Goal: Information Seeking & Learning: Check status

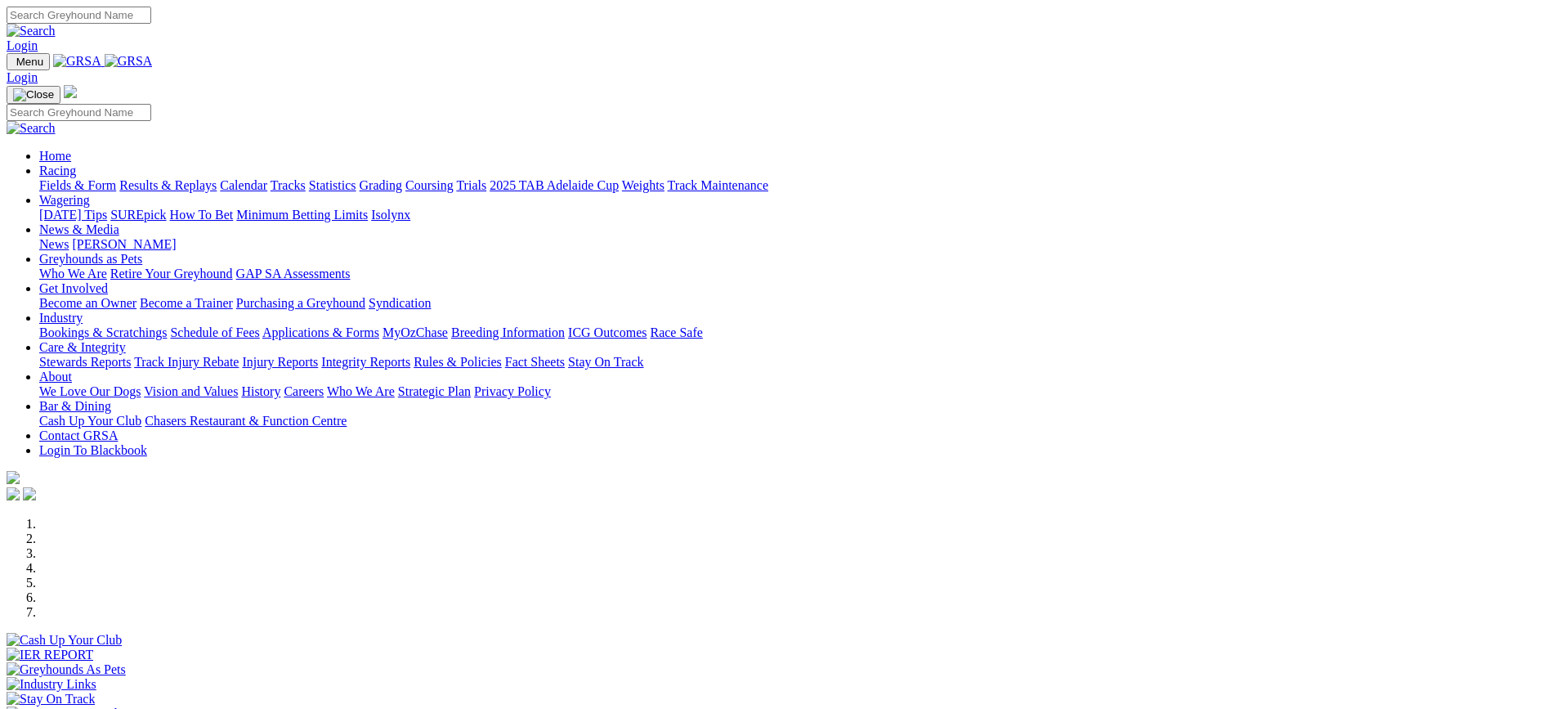
click at [267, 178] on link "Calendar" at bounding box center [243, 185] width 47 height 14
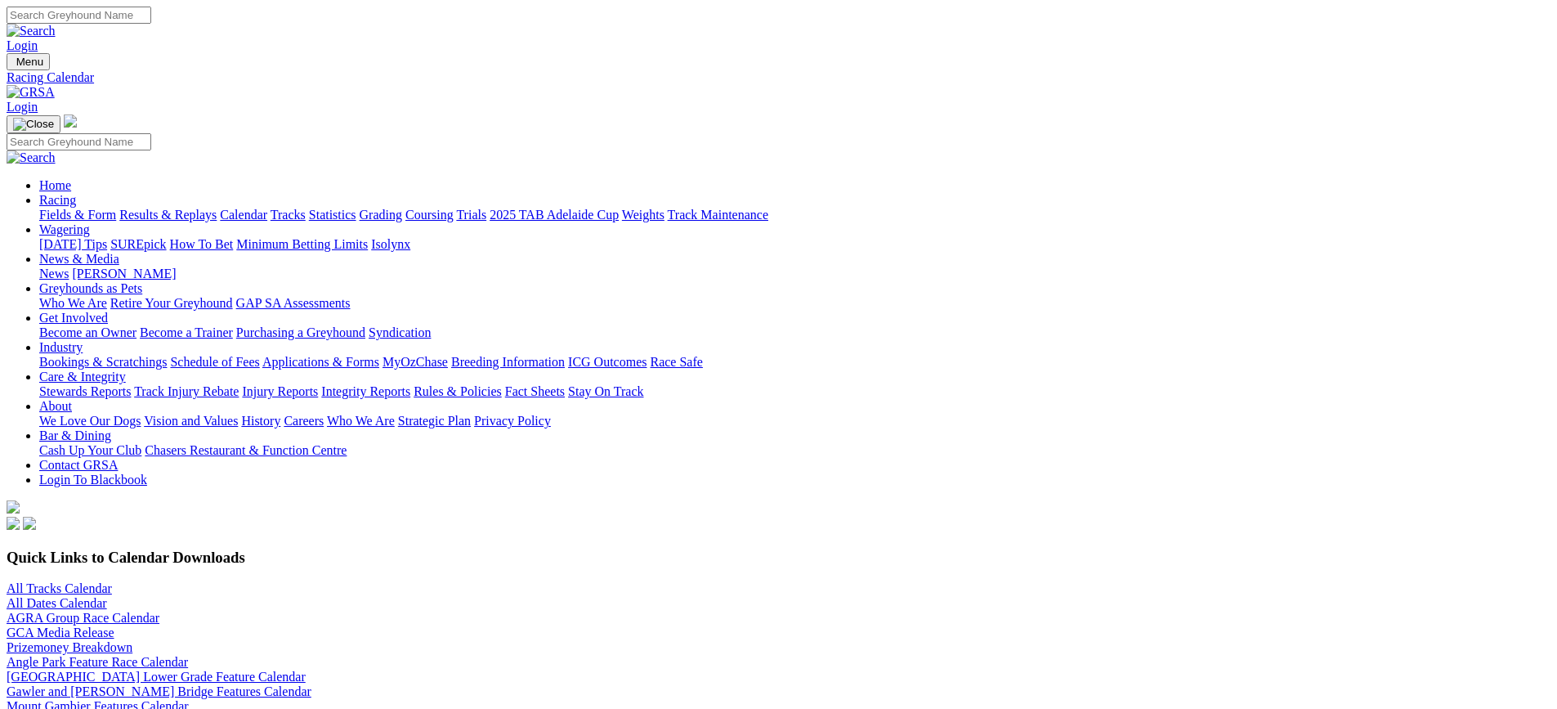
click at [112, 581] on link "All Tracks Calendar" at bounding box center [59, 588] width 105 height 14
click at [217, 208] on link "Results & Replays" at bounding box center [167, 215] width 97 height 14
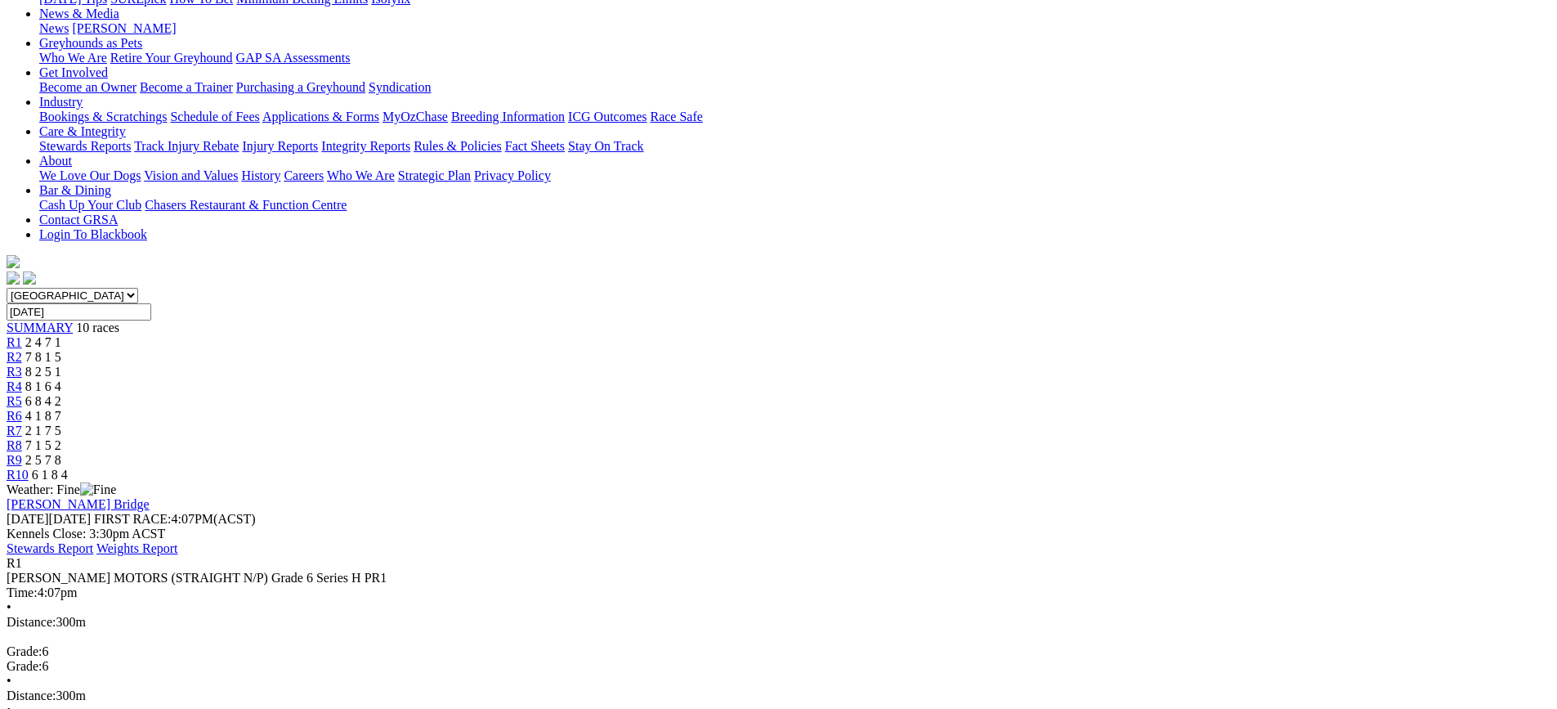
scroll to position [163, 0]
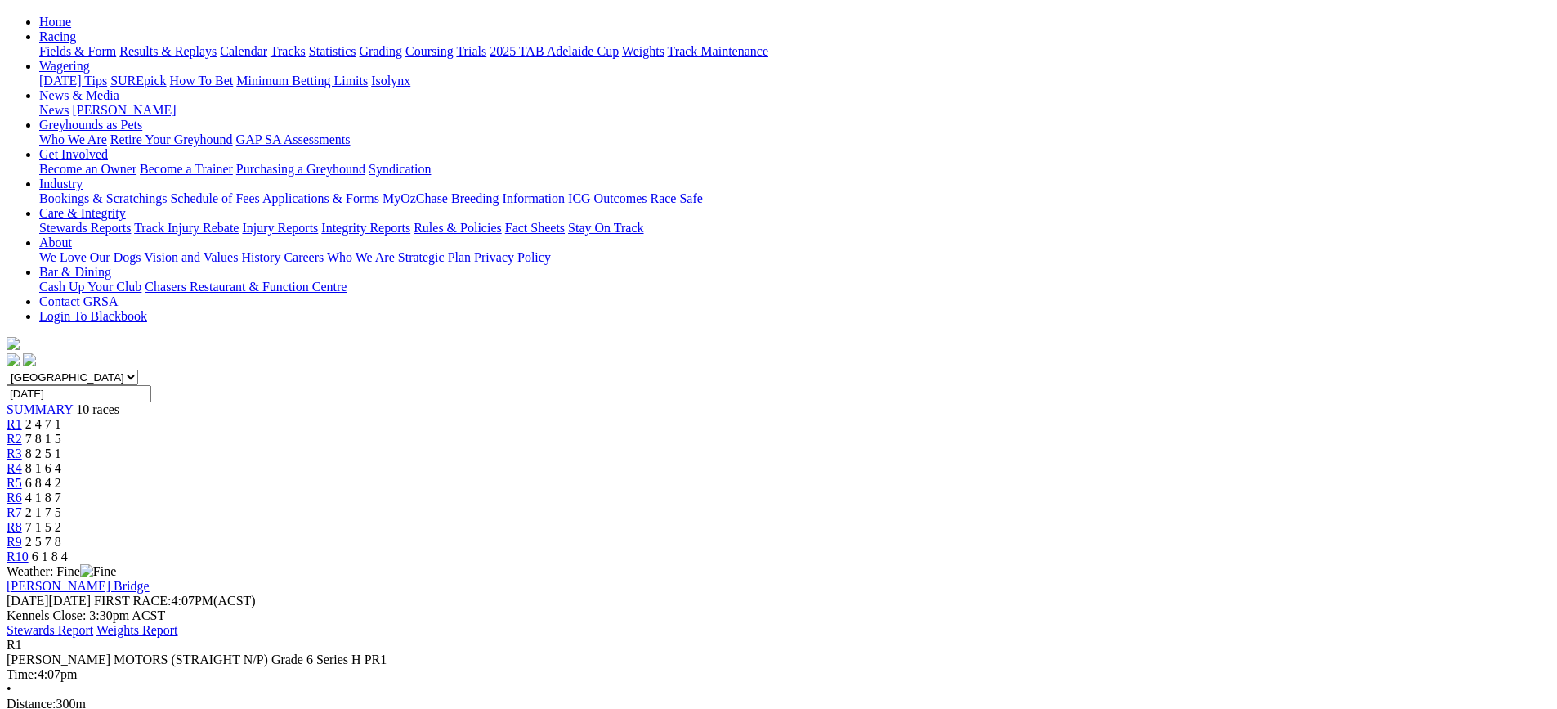
click at [22, 432] on span "R2" at bounding box center [15, 439] width 16 height 14
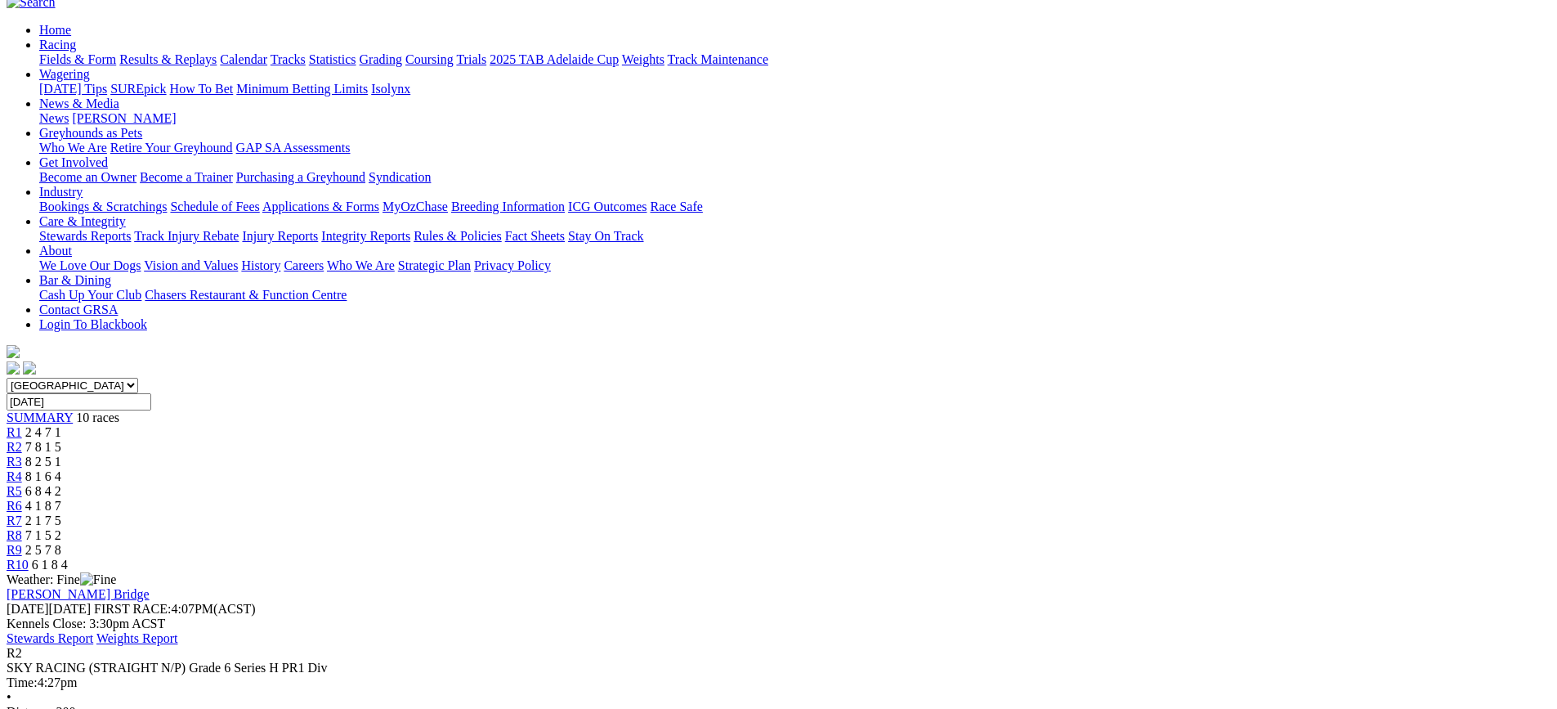
scroll to position [82, 0]
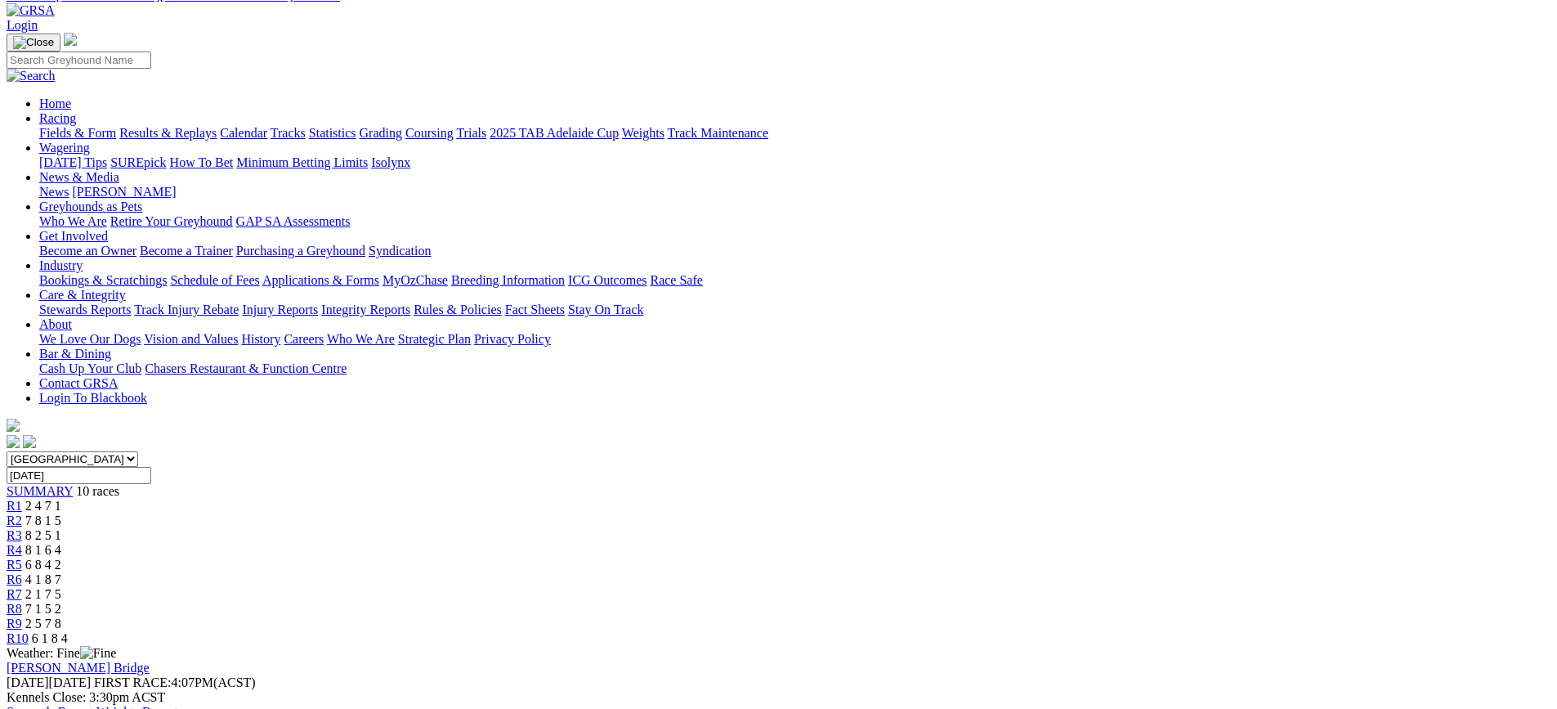
click at [614, 528] on div "R3 8 2 5 1" at bounding box center [779, 535] width 1544 height 15
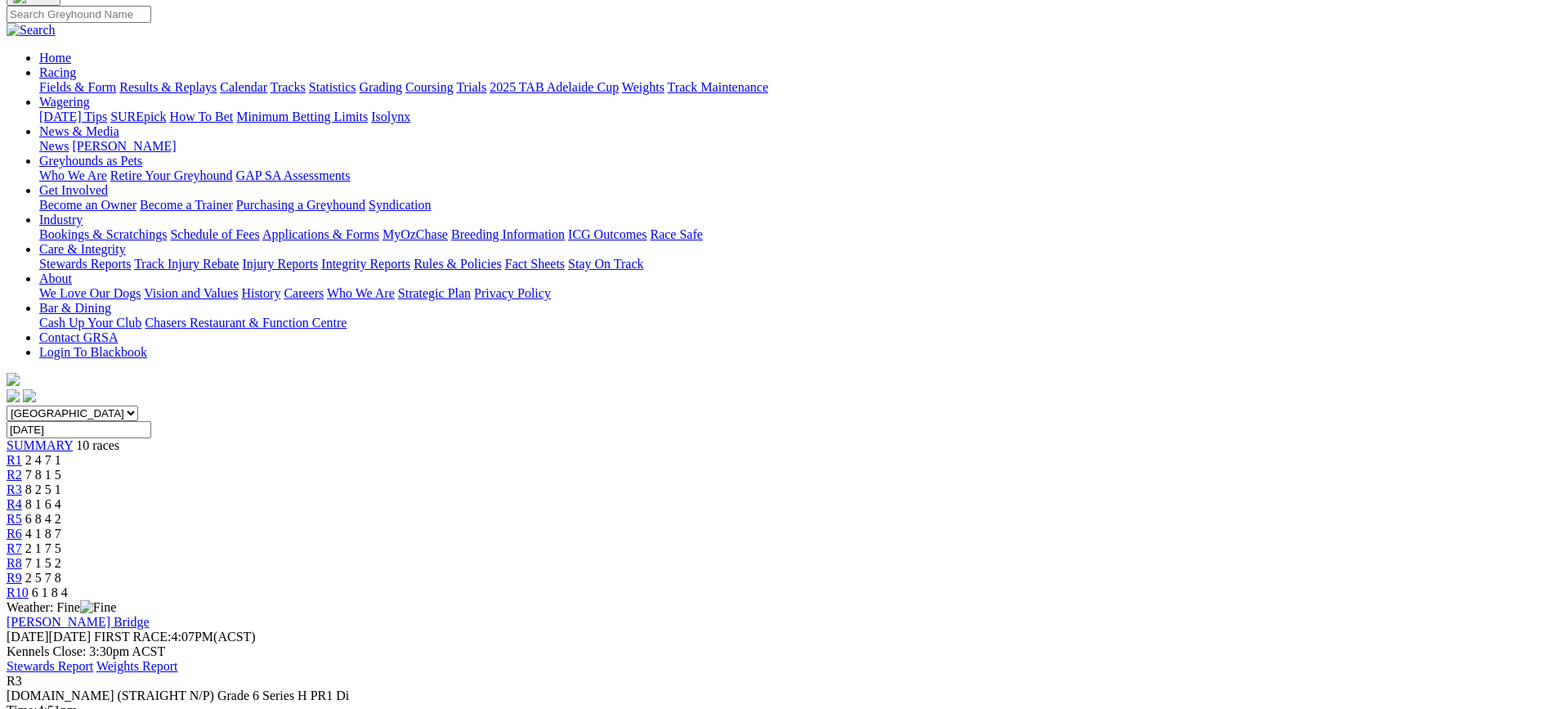
scroll to position [82, 0]
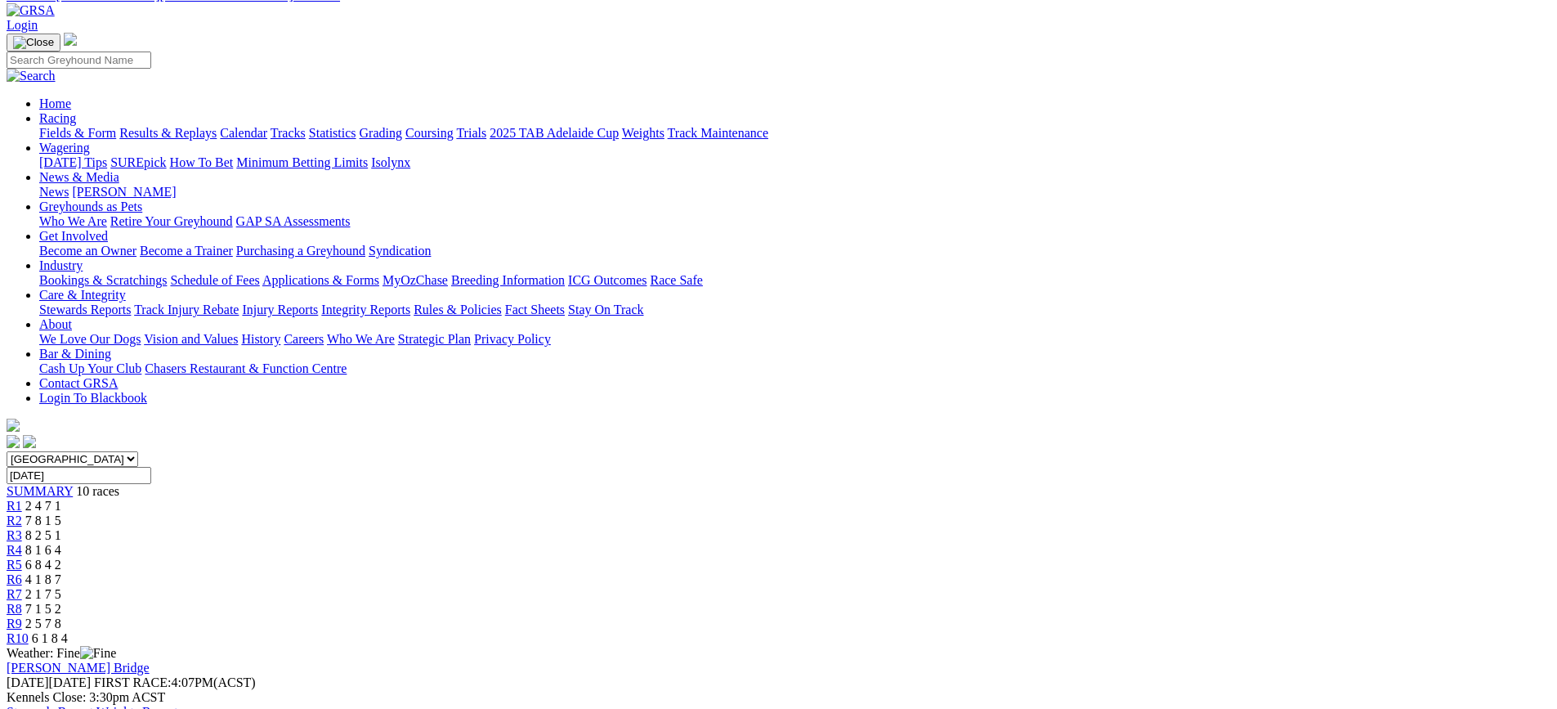
click at [61, 513] on span "7 8 1 5" at bounding box center [43, 520] width 36 height 14
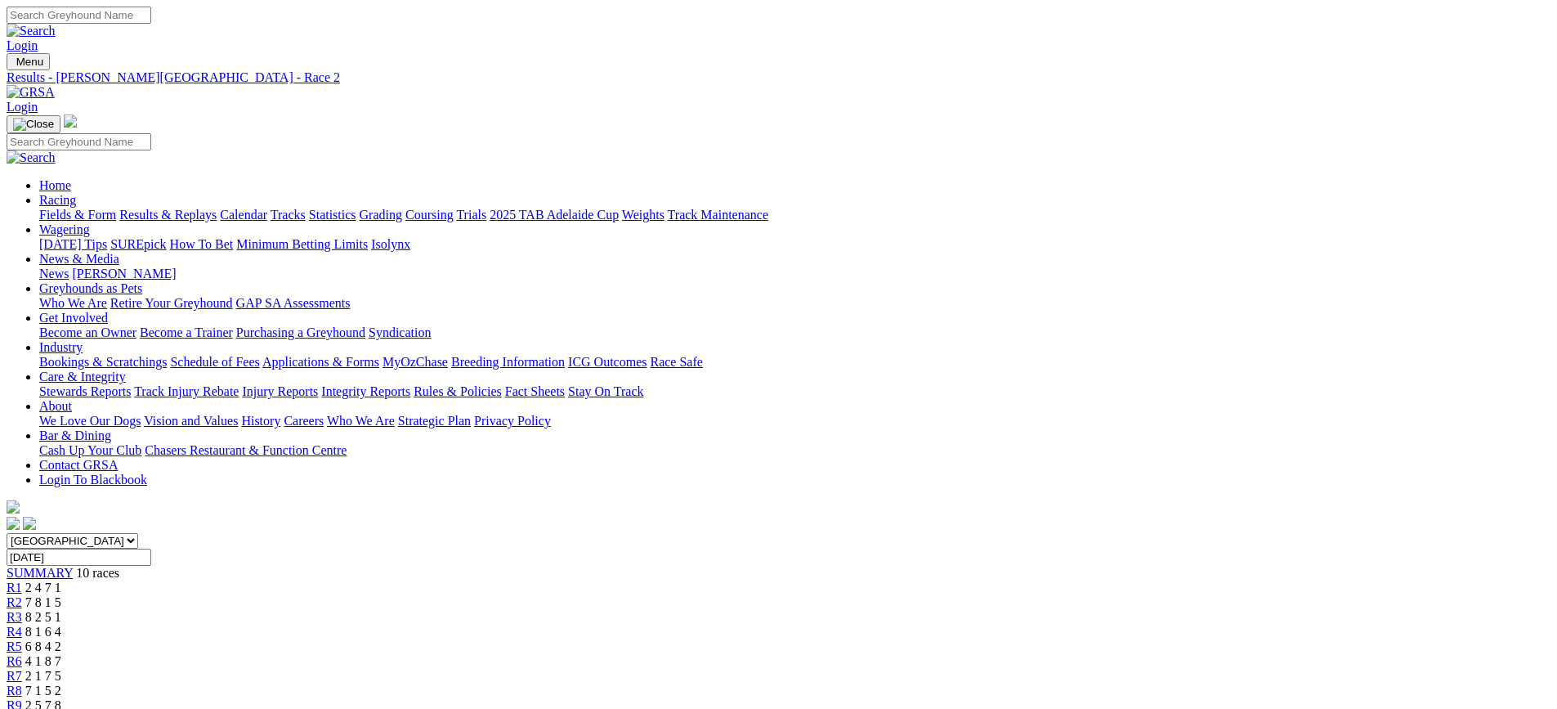
click at [724, 625] on div "R4 8 1 6 4" at bounding box center [779, 632] width 1544 height 15
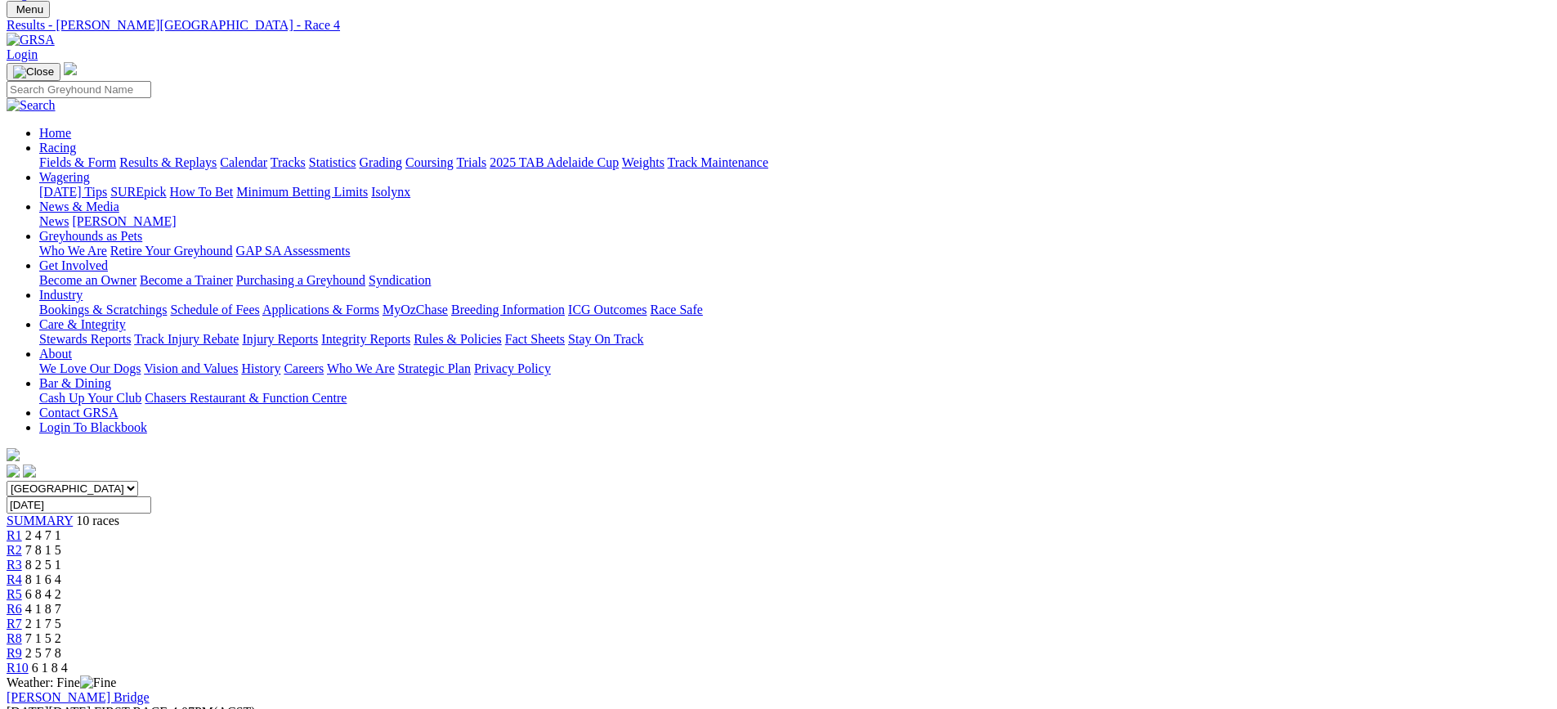
scroll to position [82, 0]
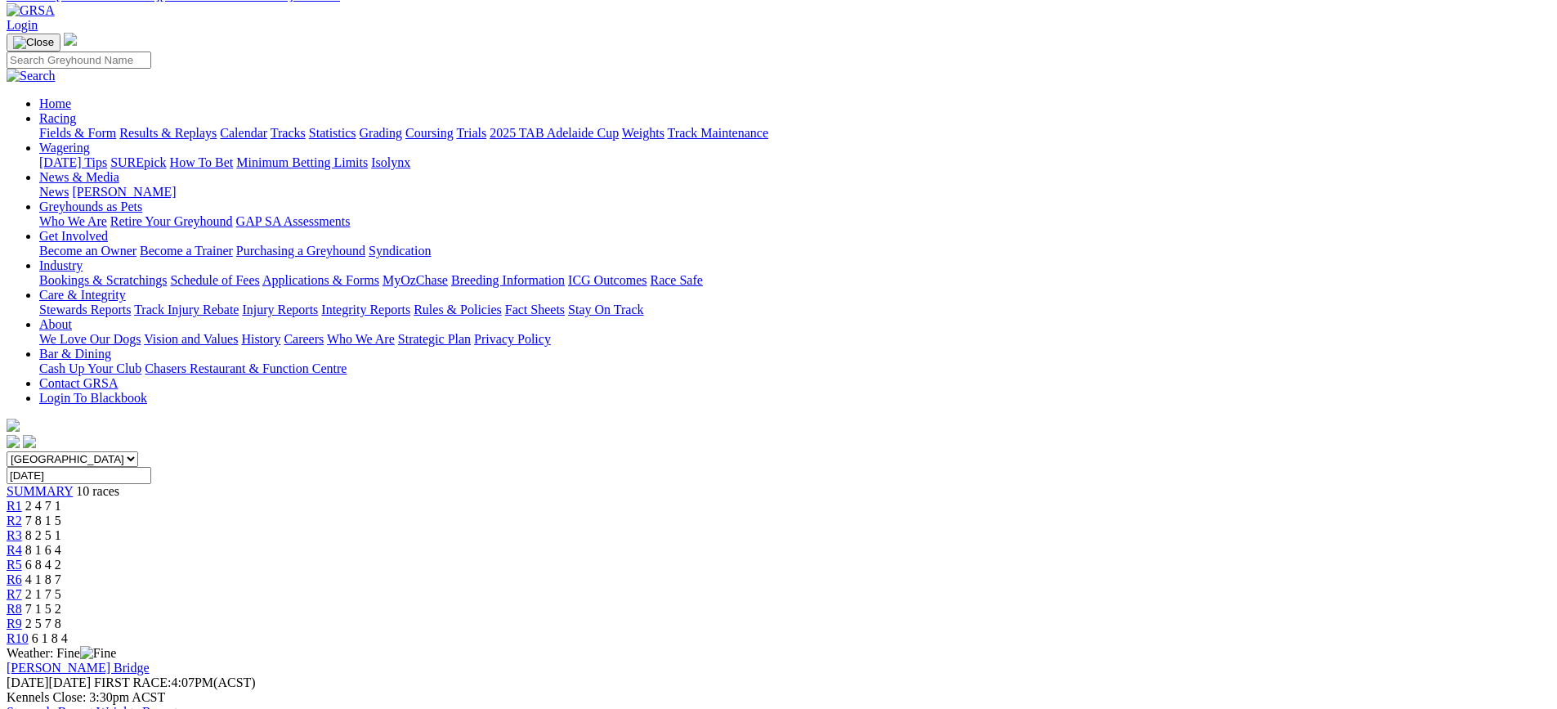
click at [61, 528] on span "8 2 5 1" at bounding box center [43, 535] width 36 height 14
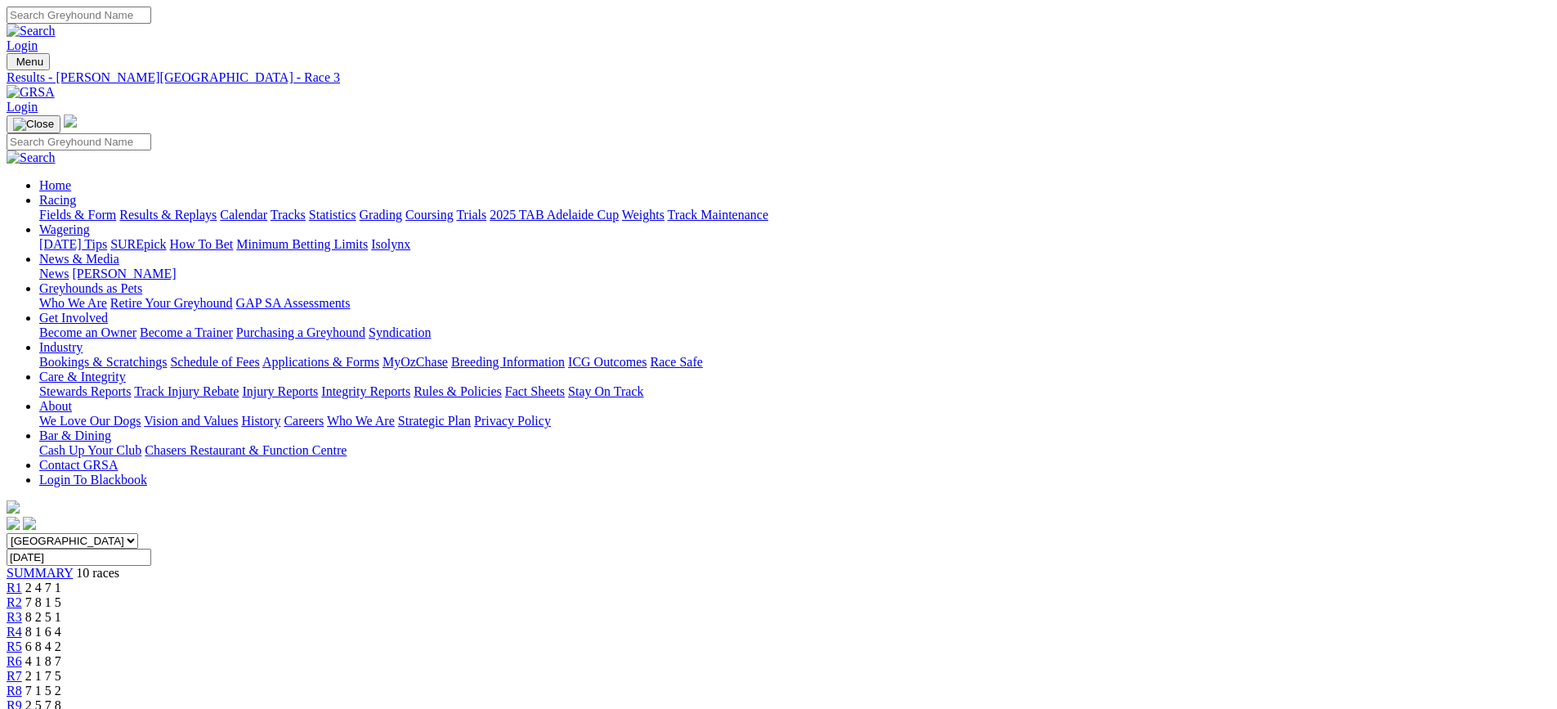
click at [715, 625] on div "R4 8 1 6 4" at bounding box center [779, 632] width 1544 height 15
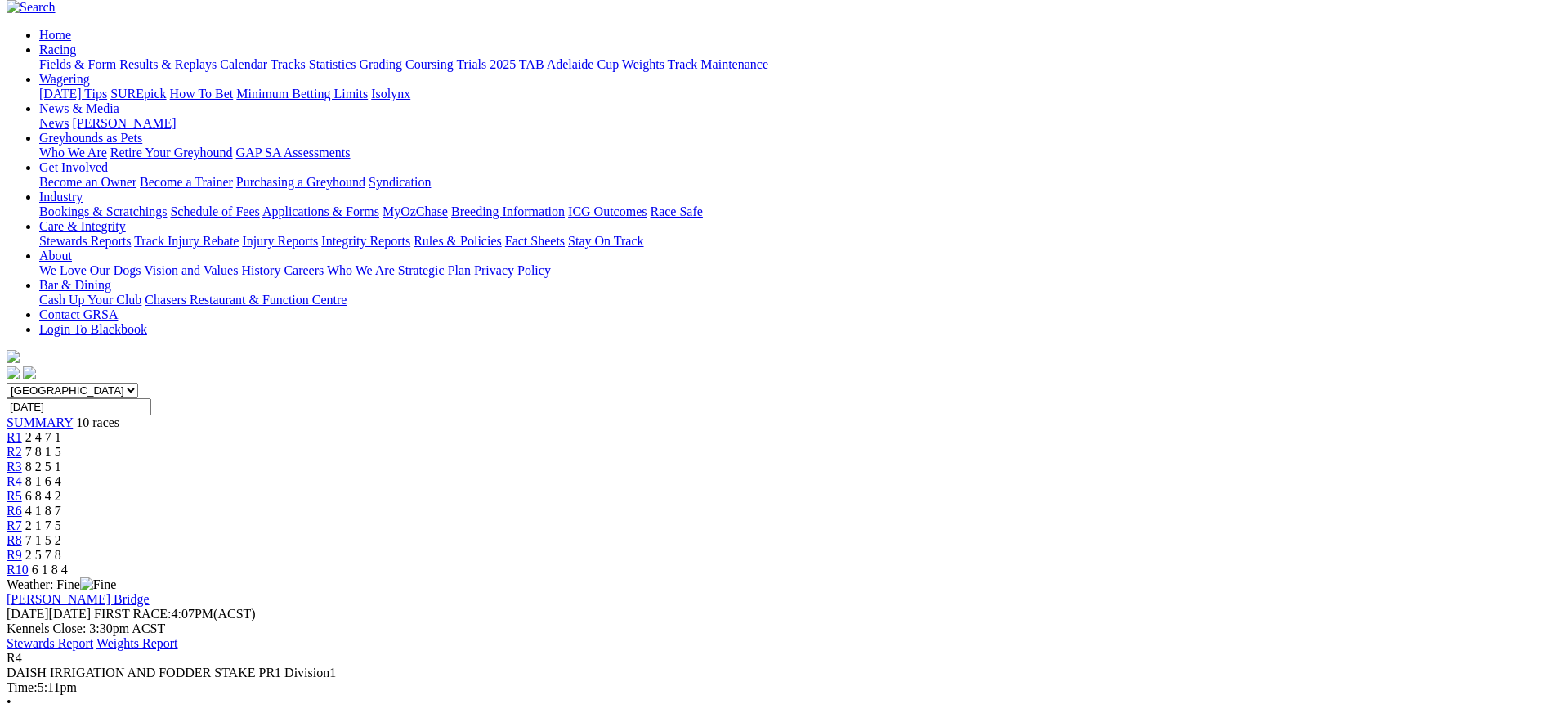
scroll to position [163, 0]
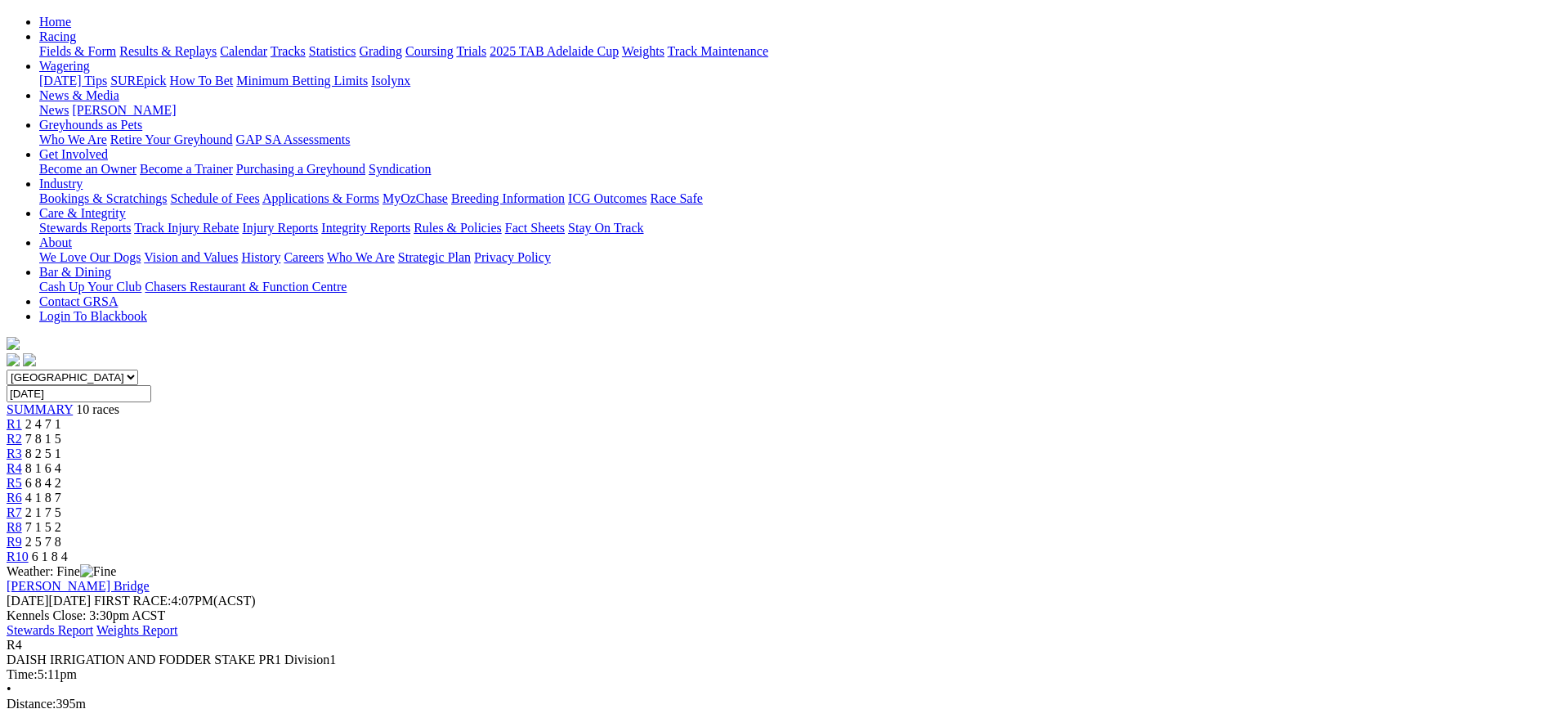
click at [781, 476] on div "R5 6 8 4 2" at bounding box center [779, 483] width 1544 height 15
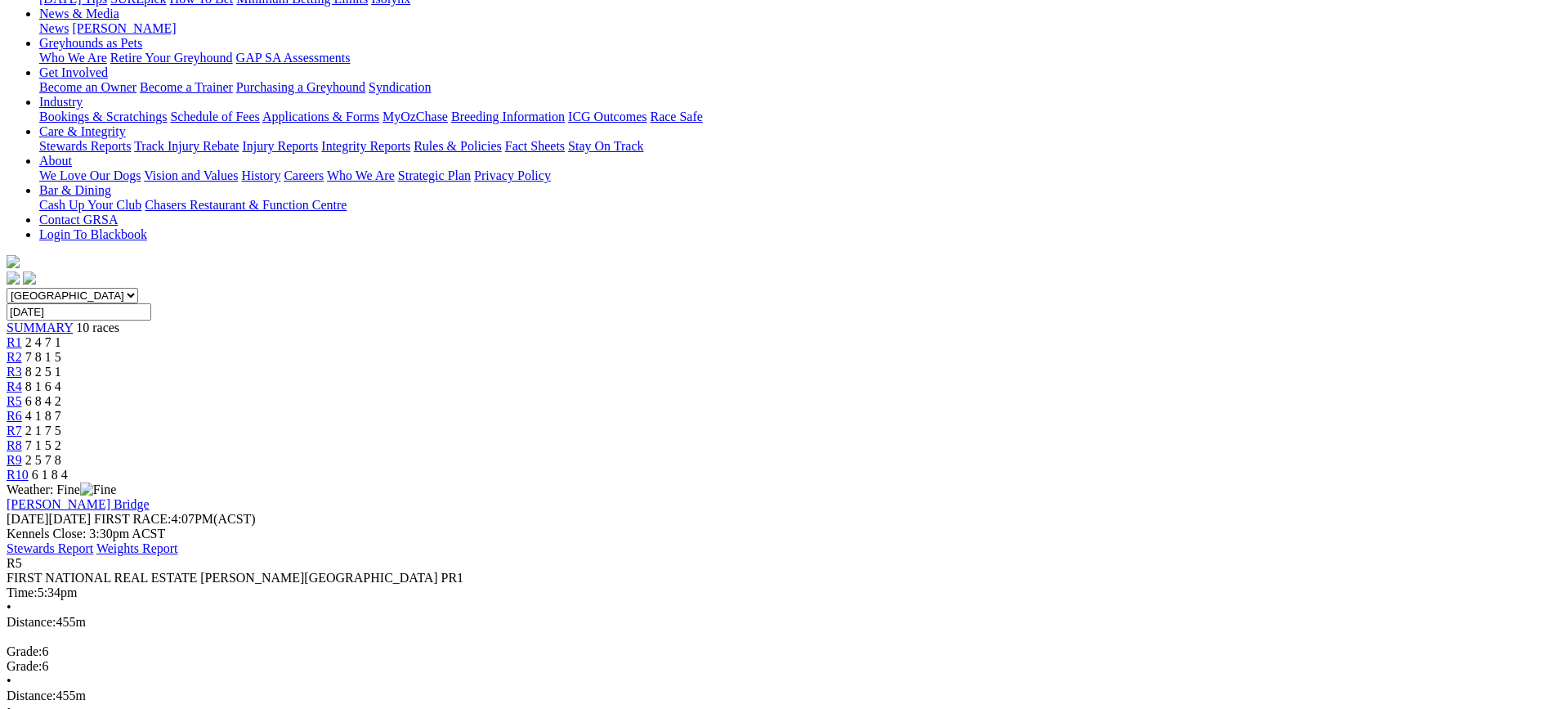
scroll to position [163, 0]
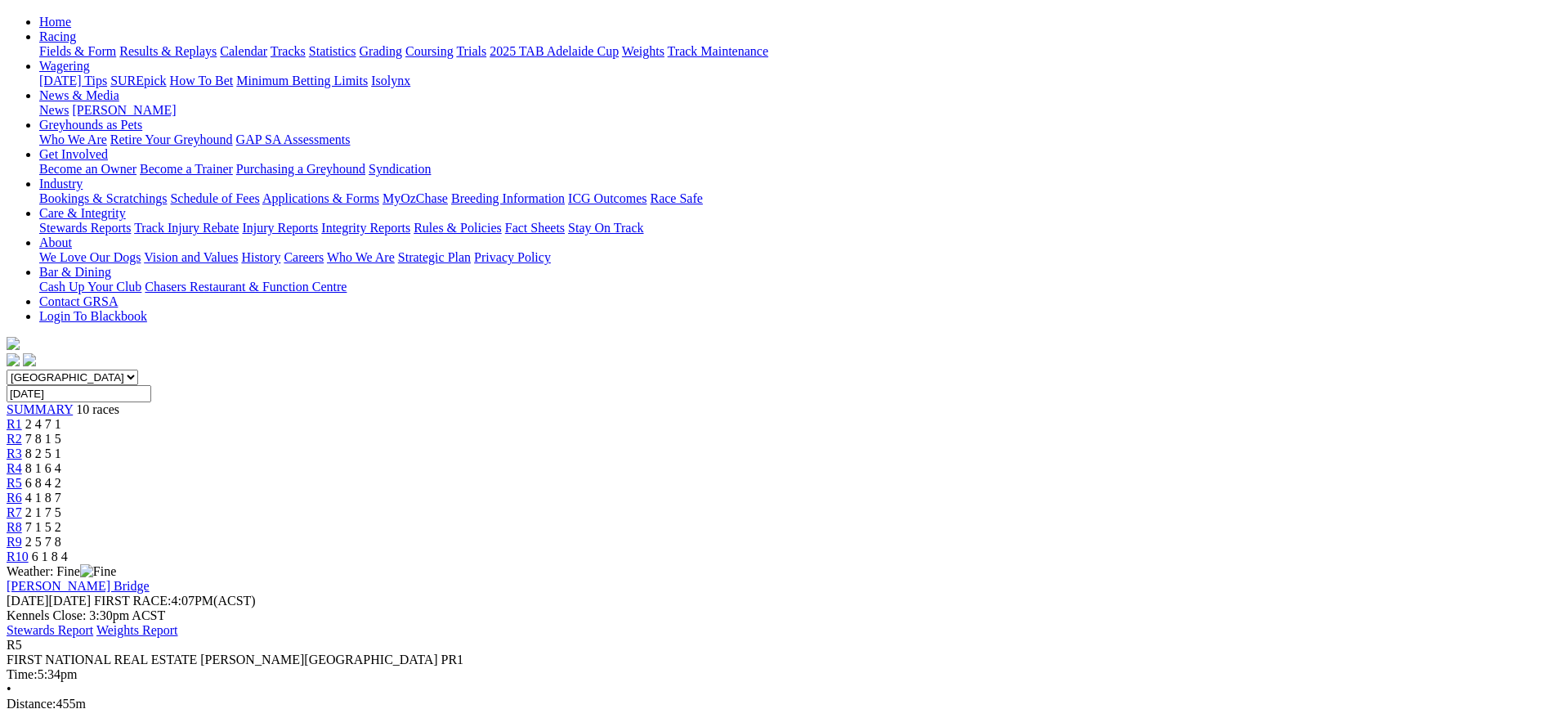
click at [22, 490] on span "R6" at bounding box center [15, 497] width 16 height 14
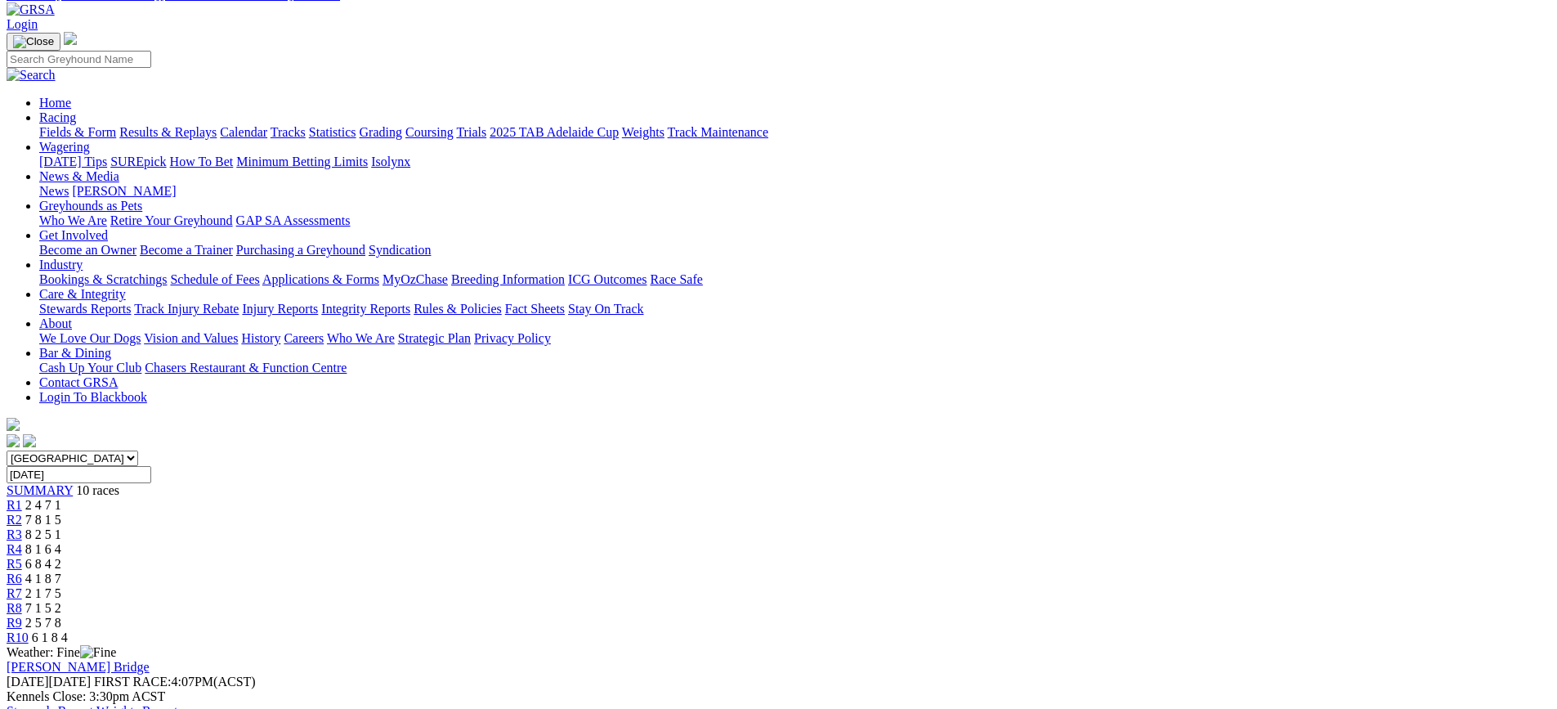
scroll to position [82, 0]
click at [61, 587] on span "2 1 7 5" at bounding box center [43, 594] width 36 height 14
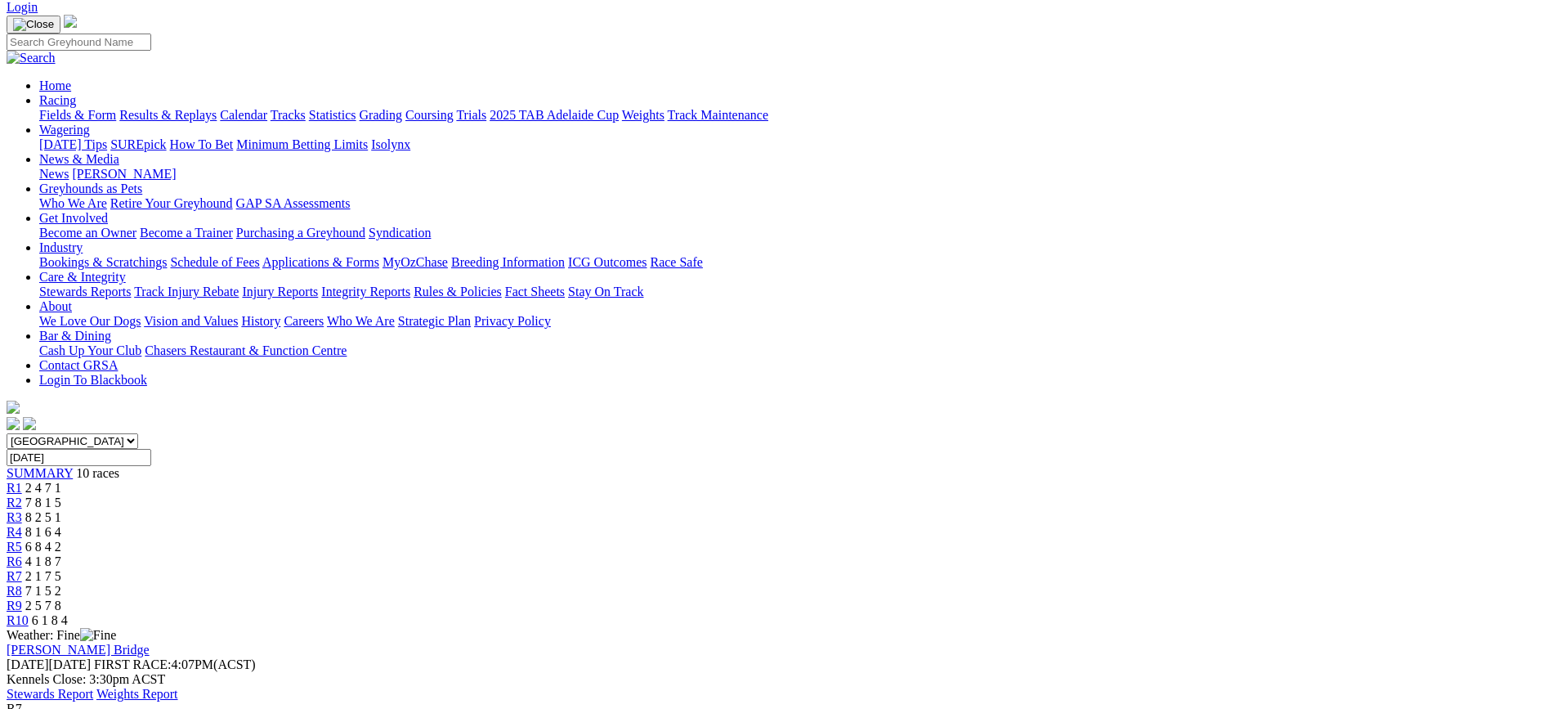
scroll to position [82, 0]
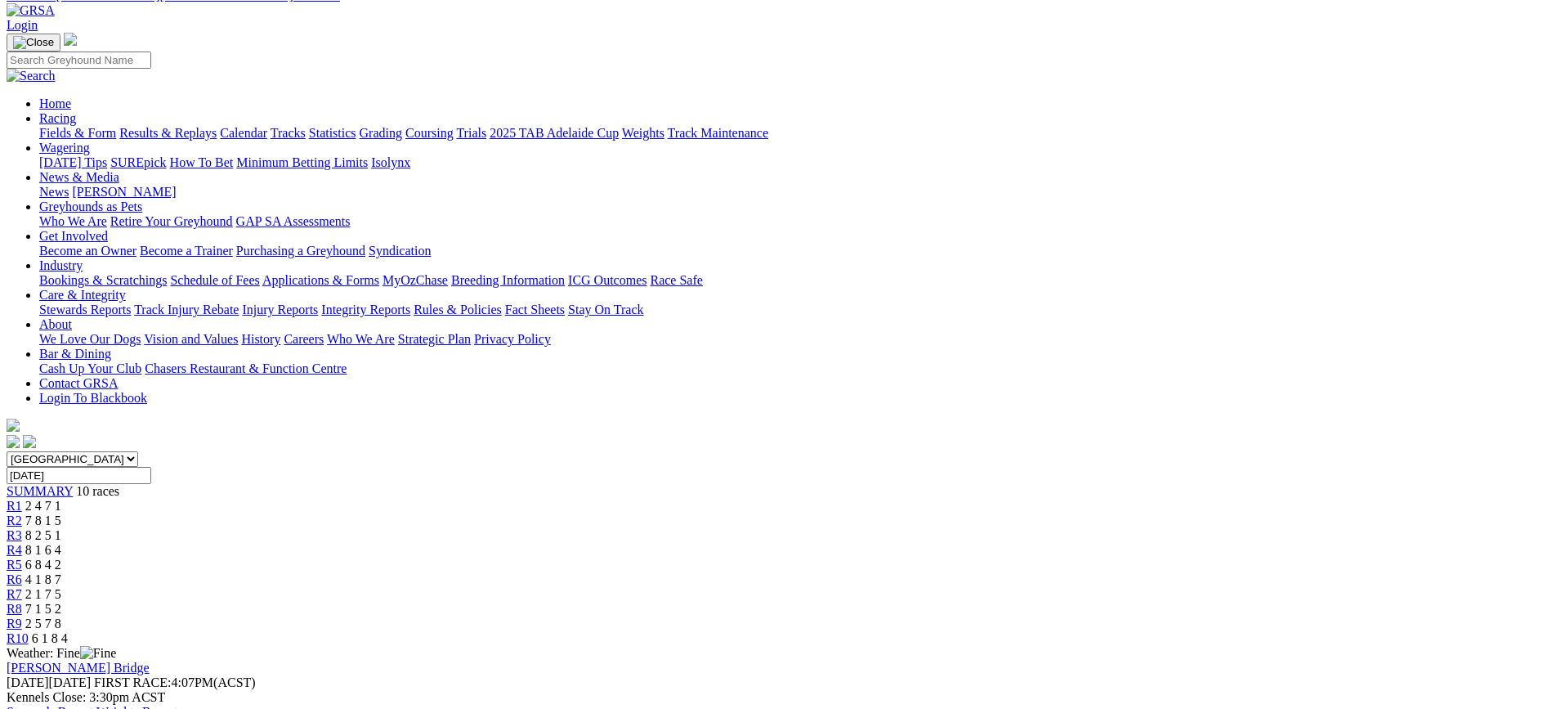
click at [61, 602] on span "7 1 5 2" at bounding box center [43, 609] width 36 height 14
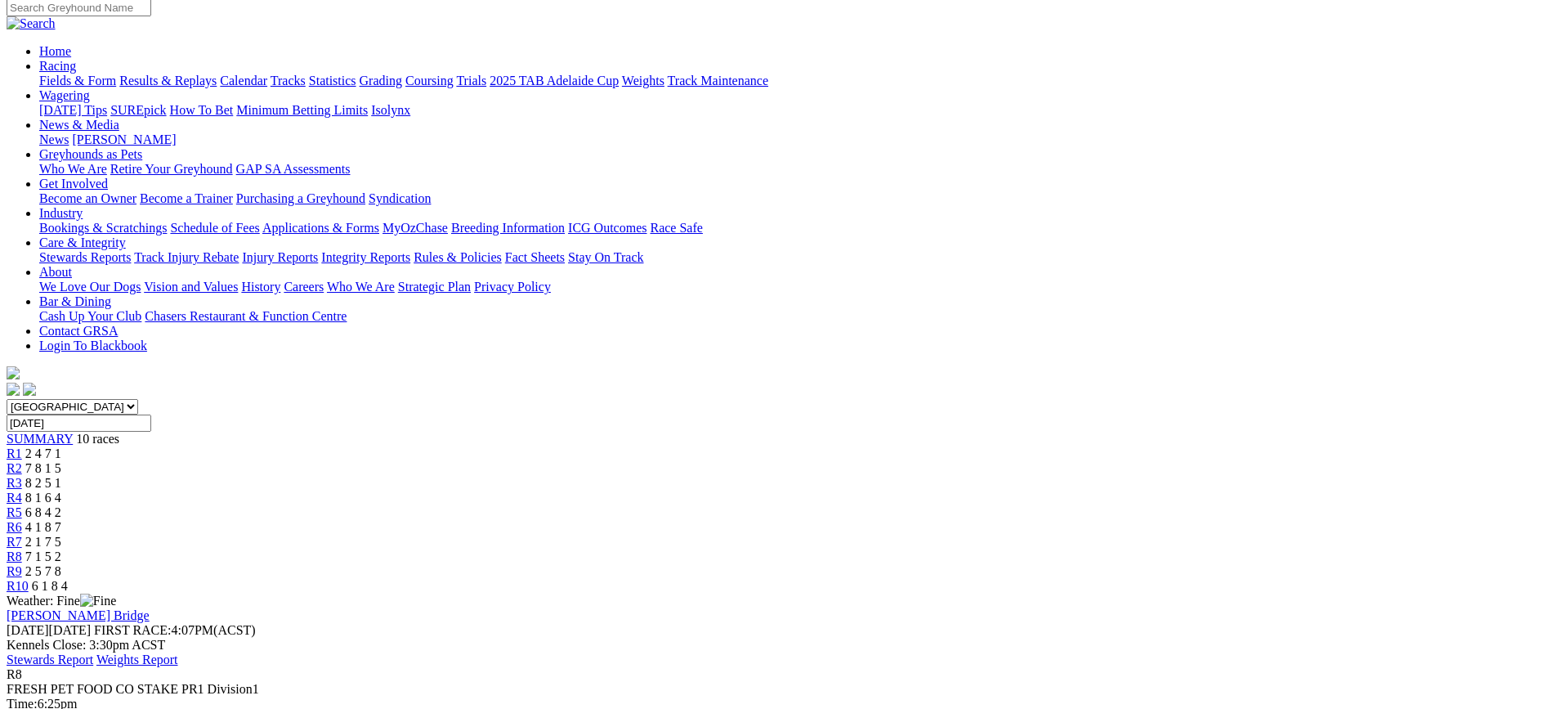
scroll to position [163, 0]
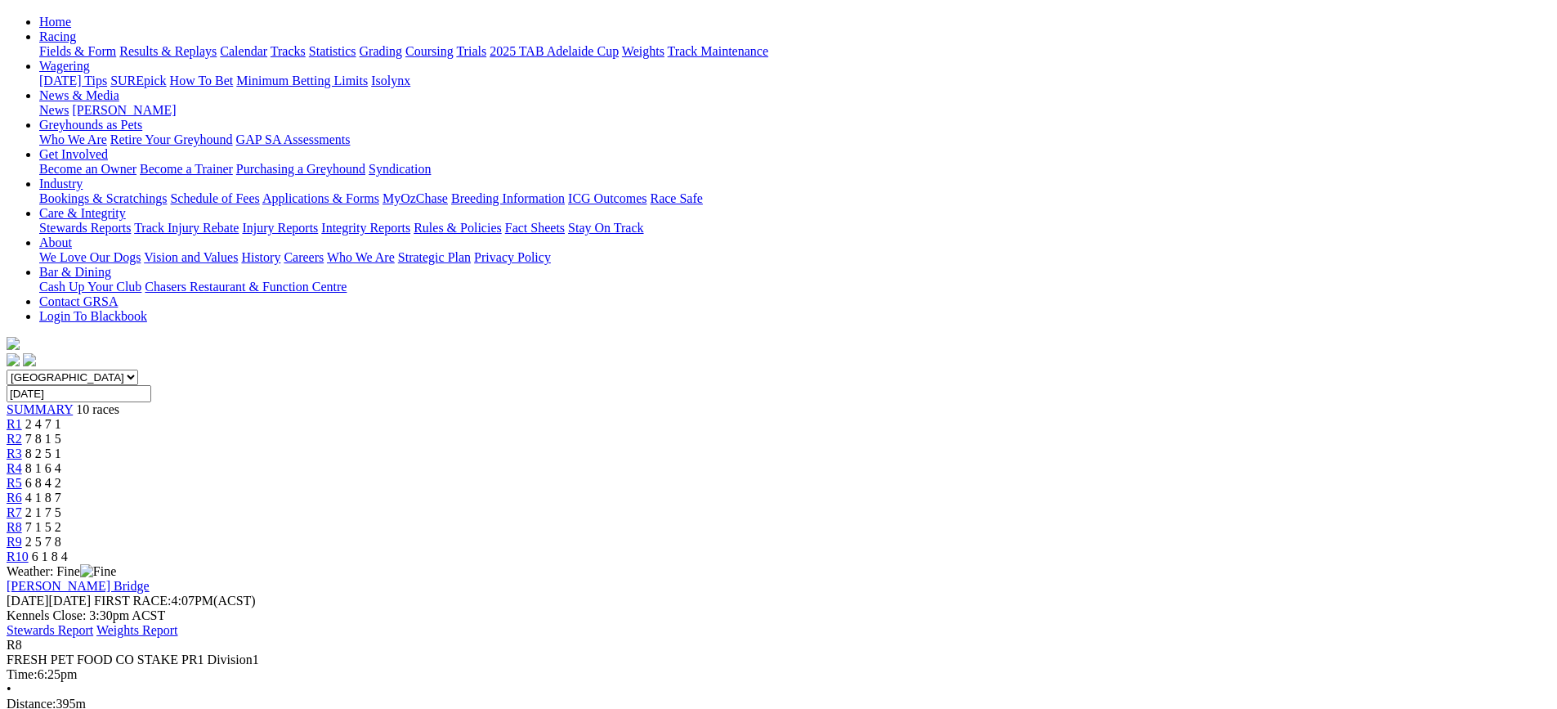
click at [22, 535] on span "R9" at bounding box center [15, 542] width 16 height 14
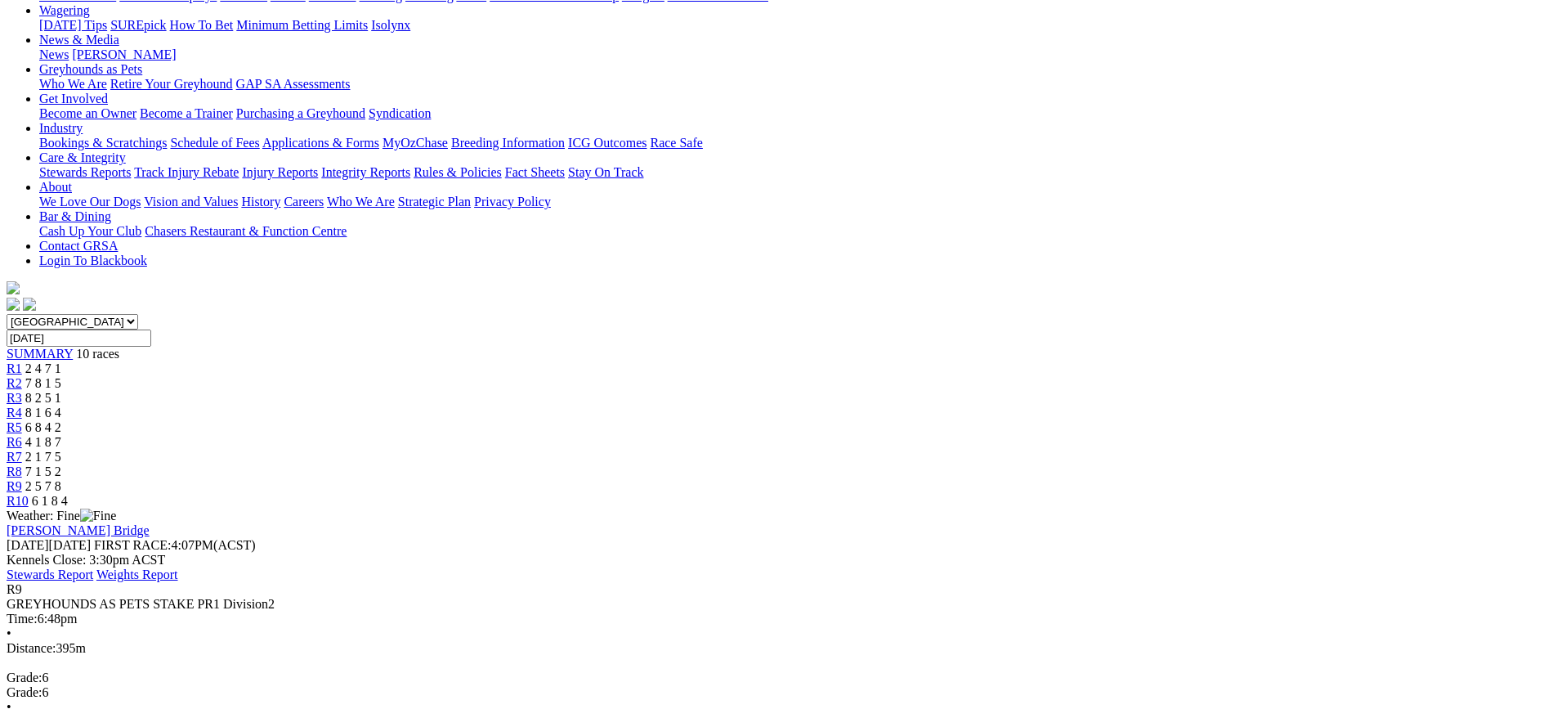
scroll to position [245, 0]
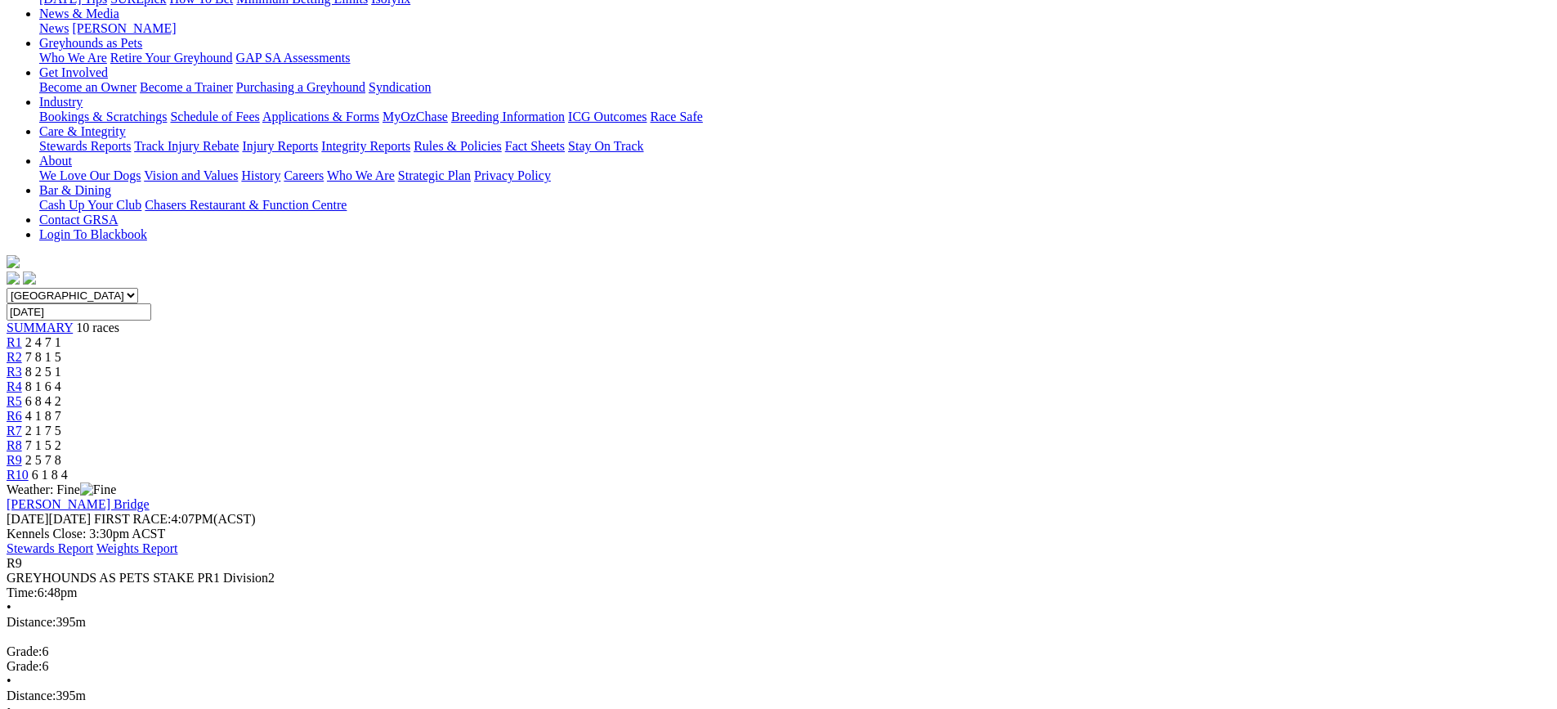
click at [68, 468] on span "6 1 8 4" at bounding box center [50, 475] width 36 height 14
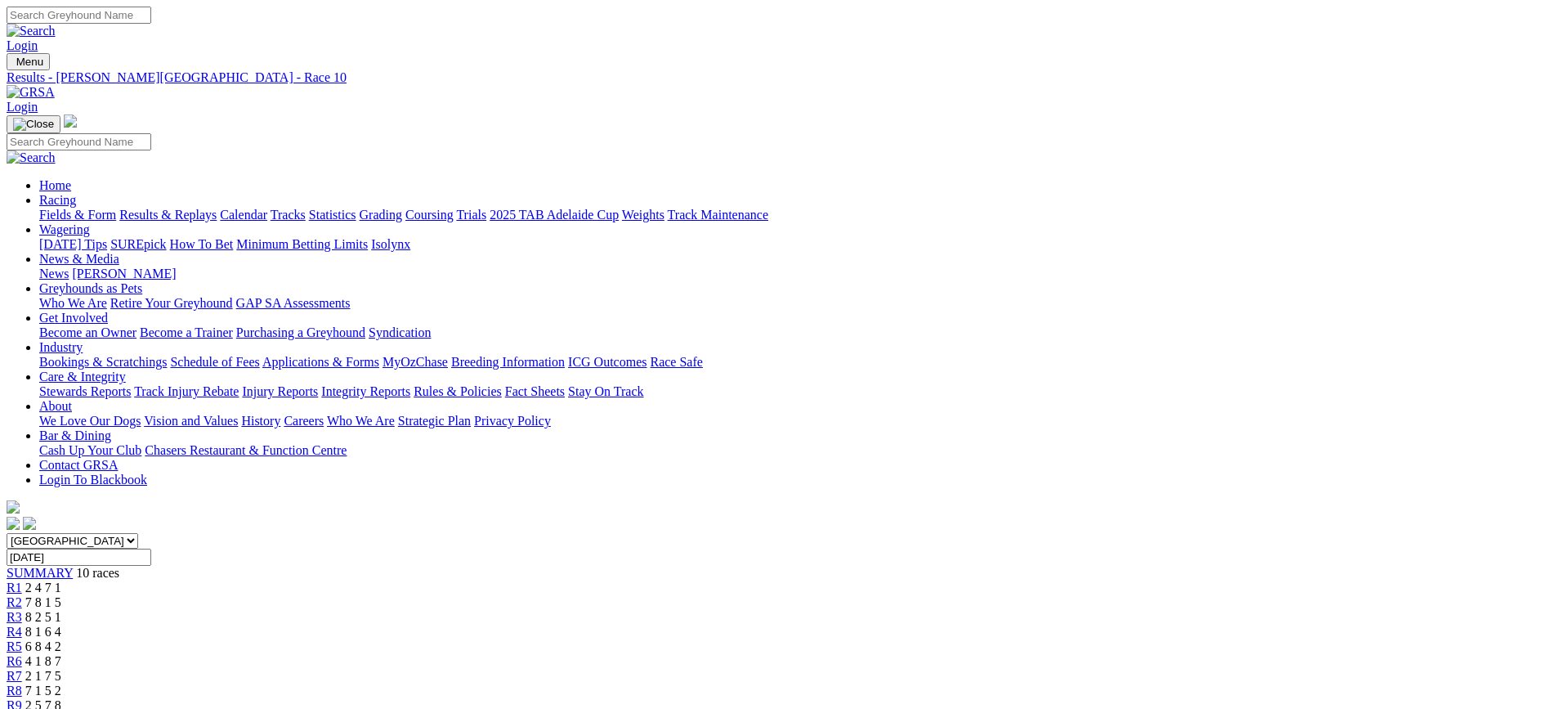
click at [116, 208] on link "Fields & Form" at bounding box center [77, 215] width 77 height 14
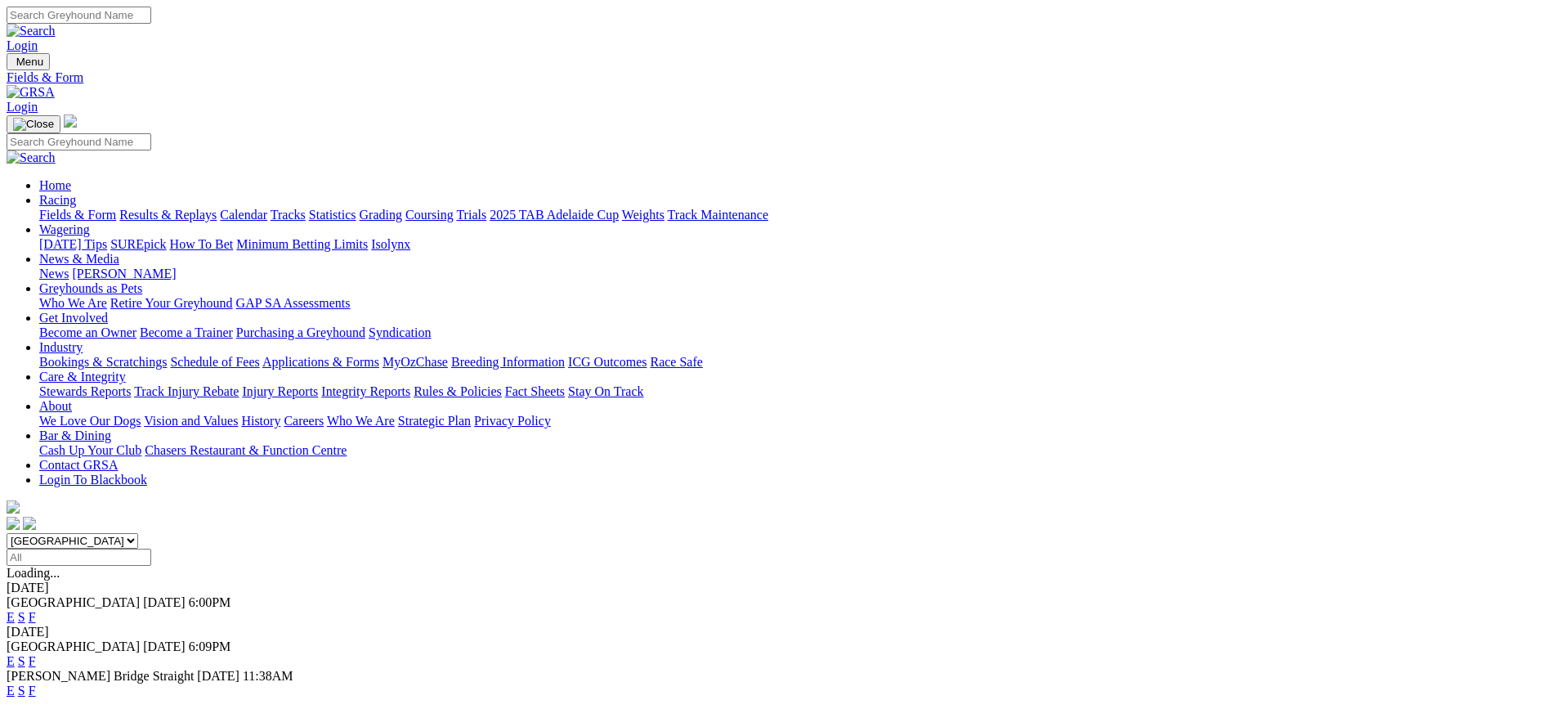
click at [36, 683] on link "F" at bounding box center [32, 690] width 7 height 14
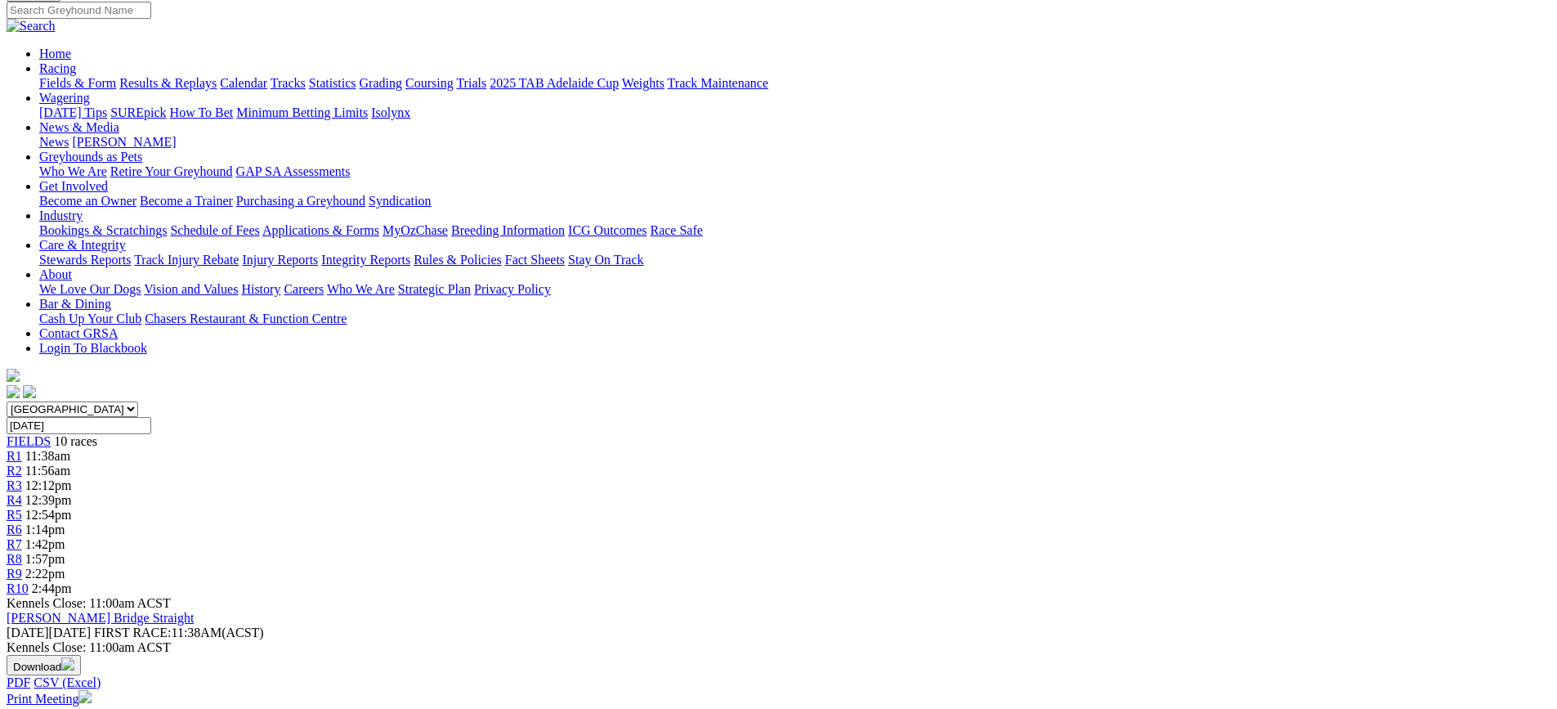
scroll to position [163, 0]
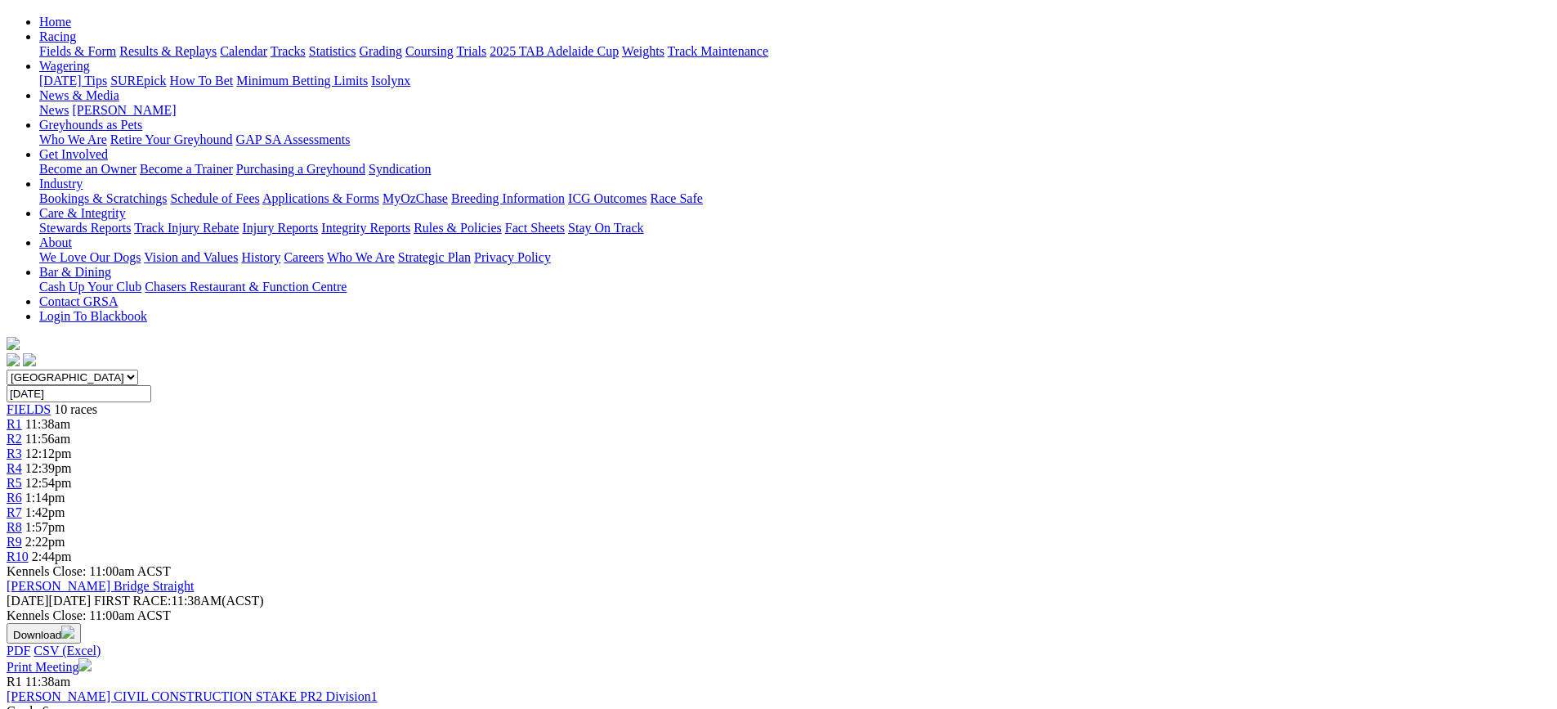
click at [92, 660] on link "Print Meeting" at bounding box center [49, 667] width 85 height 14
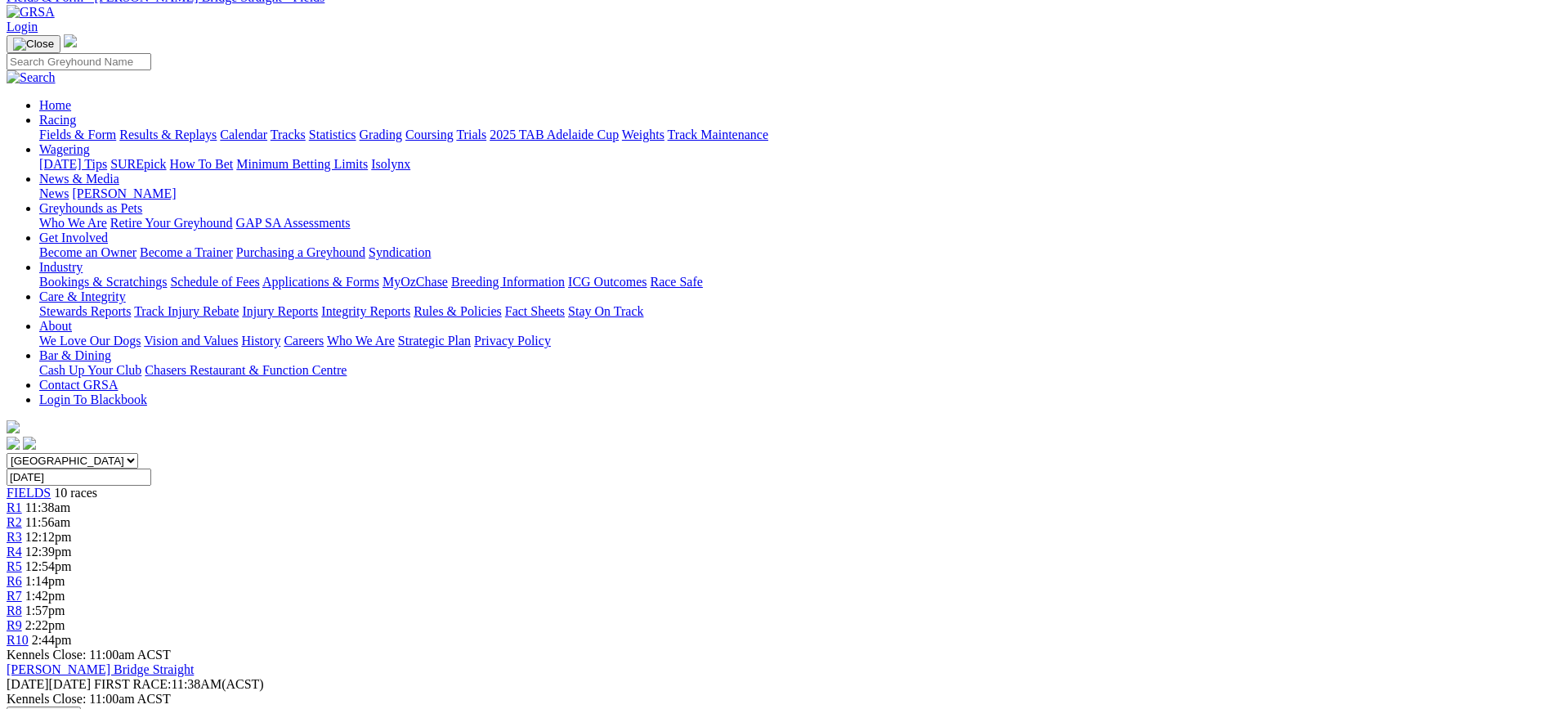
scroll to position [0, 0]
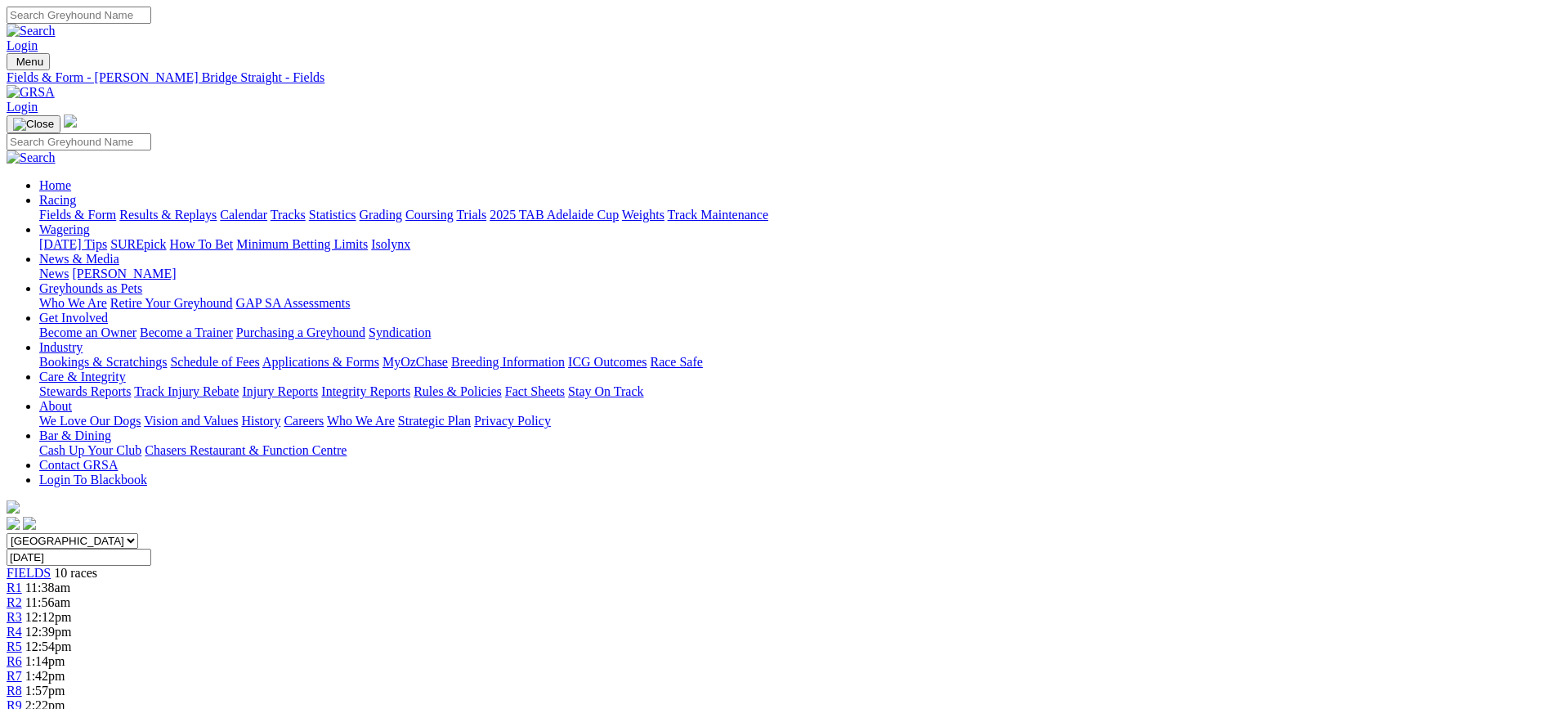
click at [116, 208] on link "Fields & Form" at bounding box center [77, 215] width 77 height 14
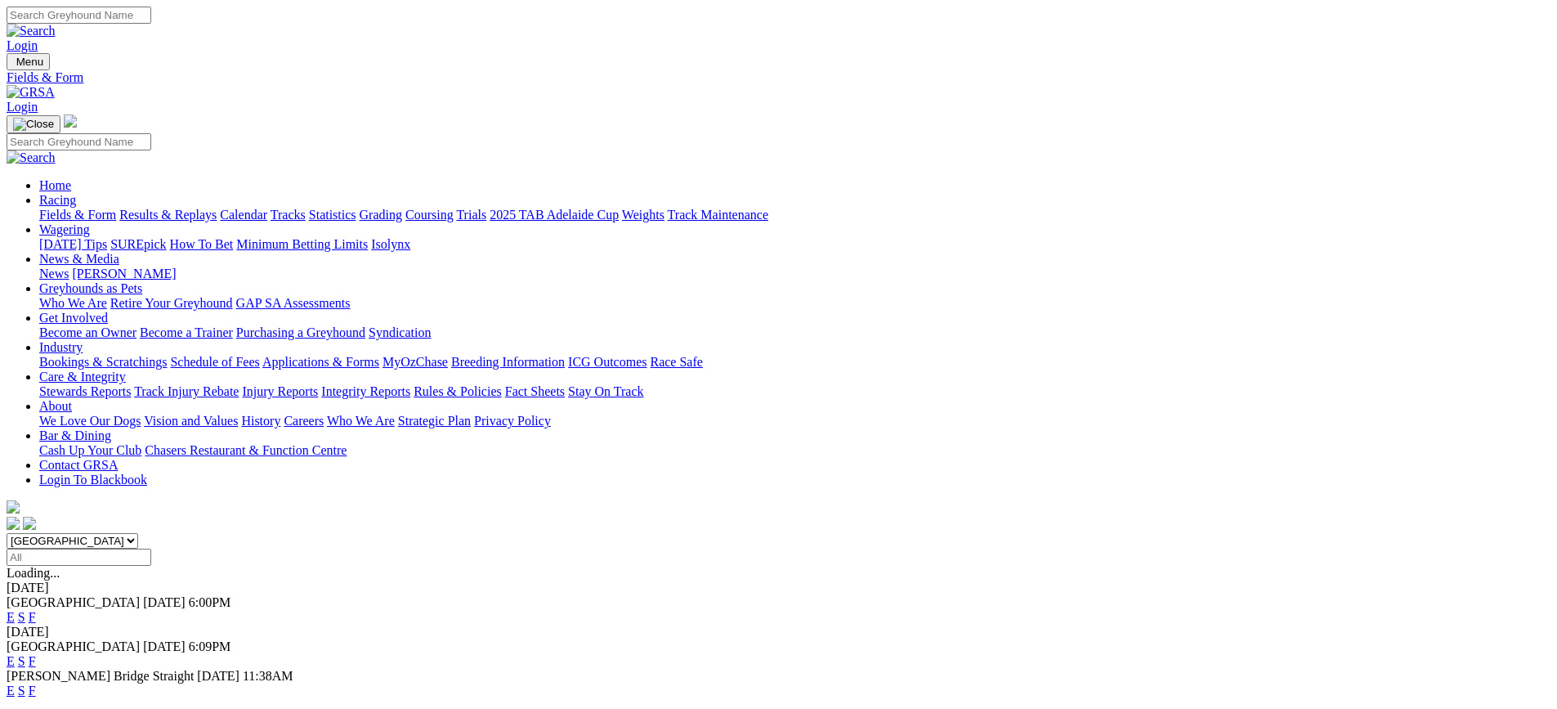
click at [36, 654] on link "F" at bounding box center [32, 661] width 7 height 14
